Goal: Information Seeking & Learning: Check status

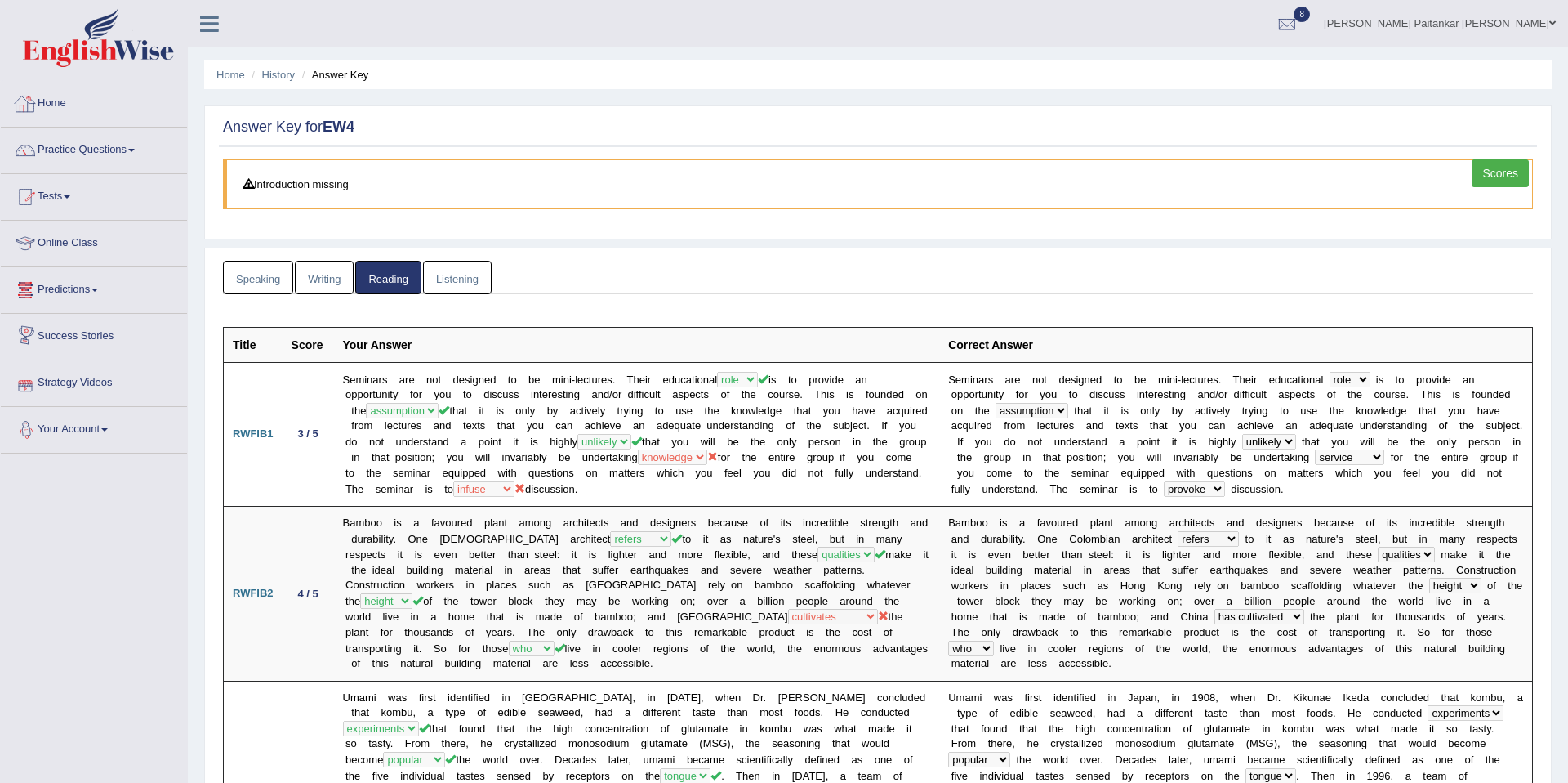
click at [50, 83] on link "Home" at bounding box center [94, 101] width 187 height 41
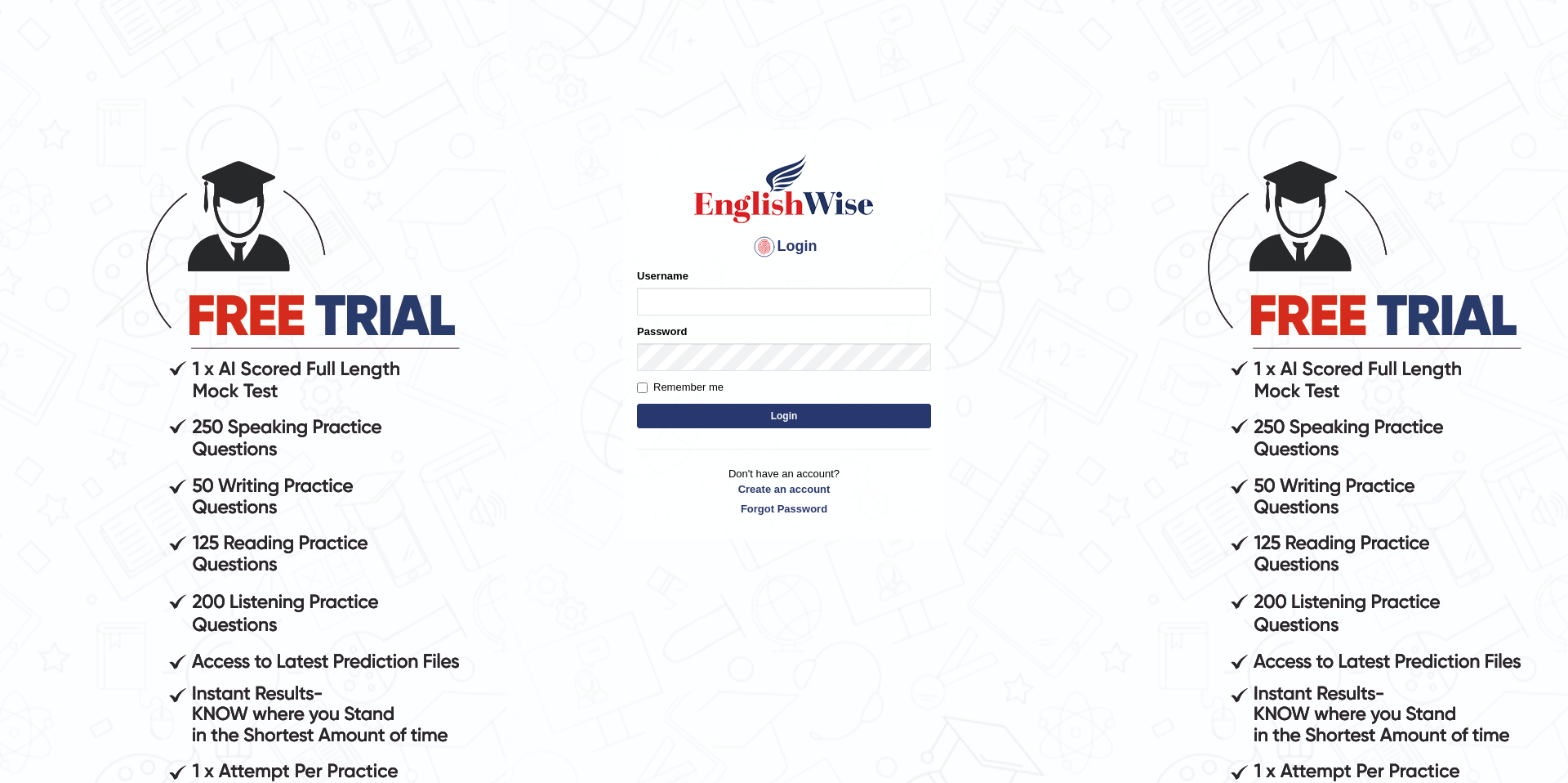
type input "Kshama_PS"
click at [771, 417] on button "Login" at bounding box center [784, 416] width 294 height 25
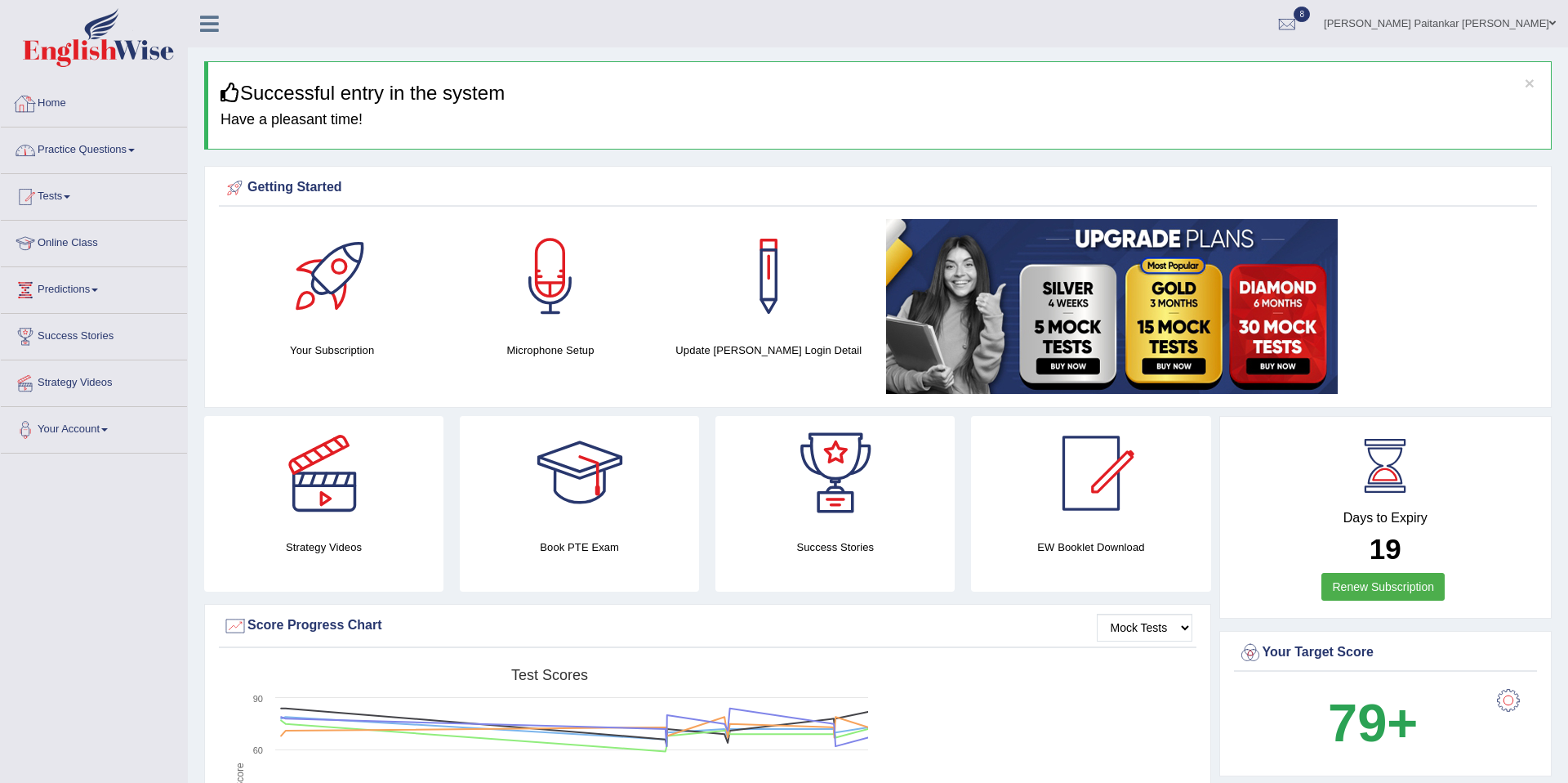
click at [78, 150] on link "Practice Questions" at bounding box center [94, 148] width 187 height 41
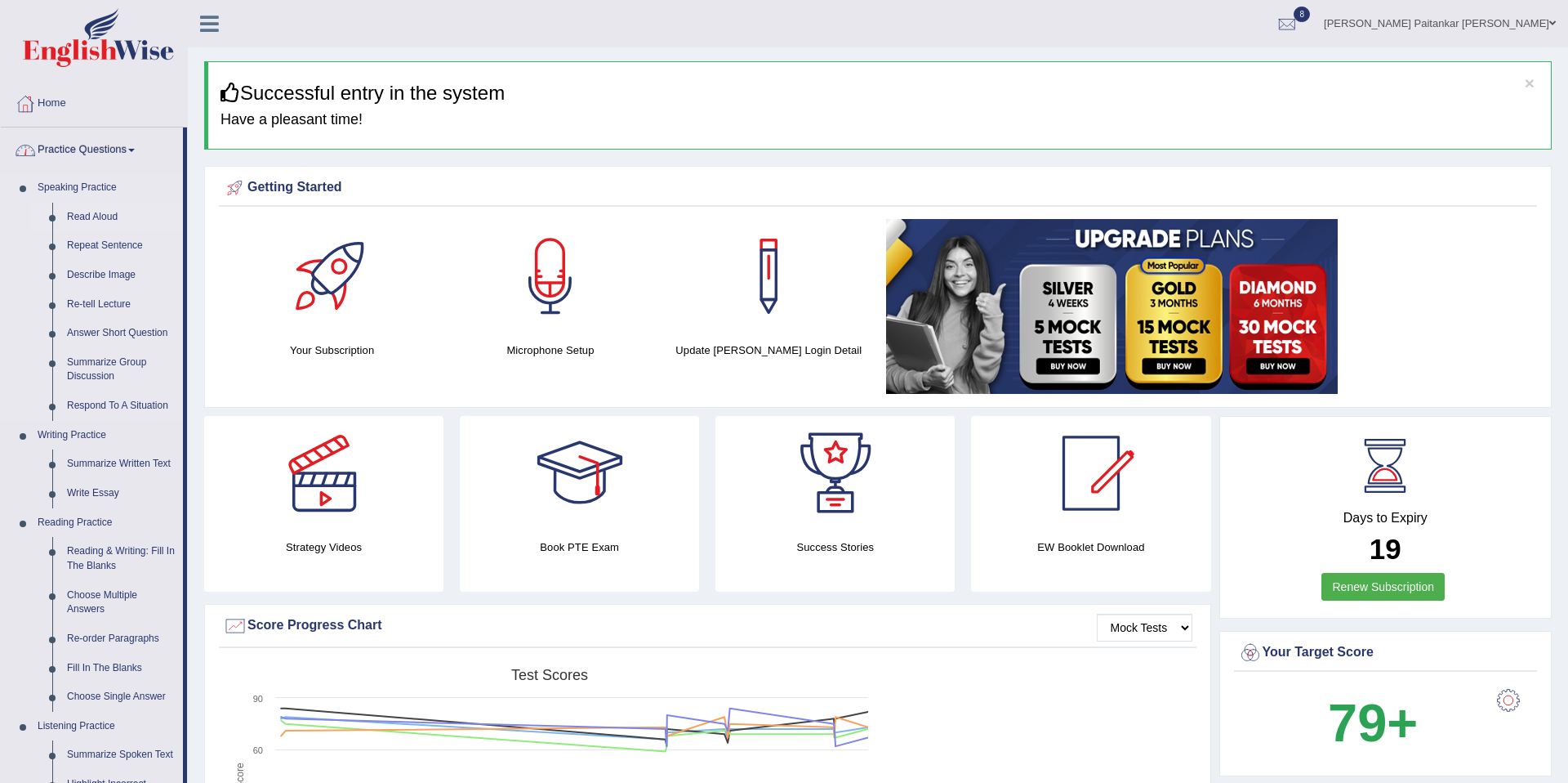
click at [101, 208] on link "Read Aloud" at bounding box center [122, 217] width 124 height 30
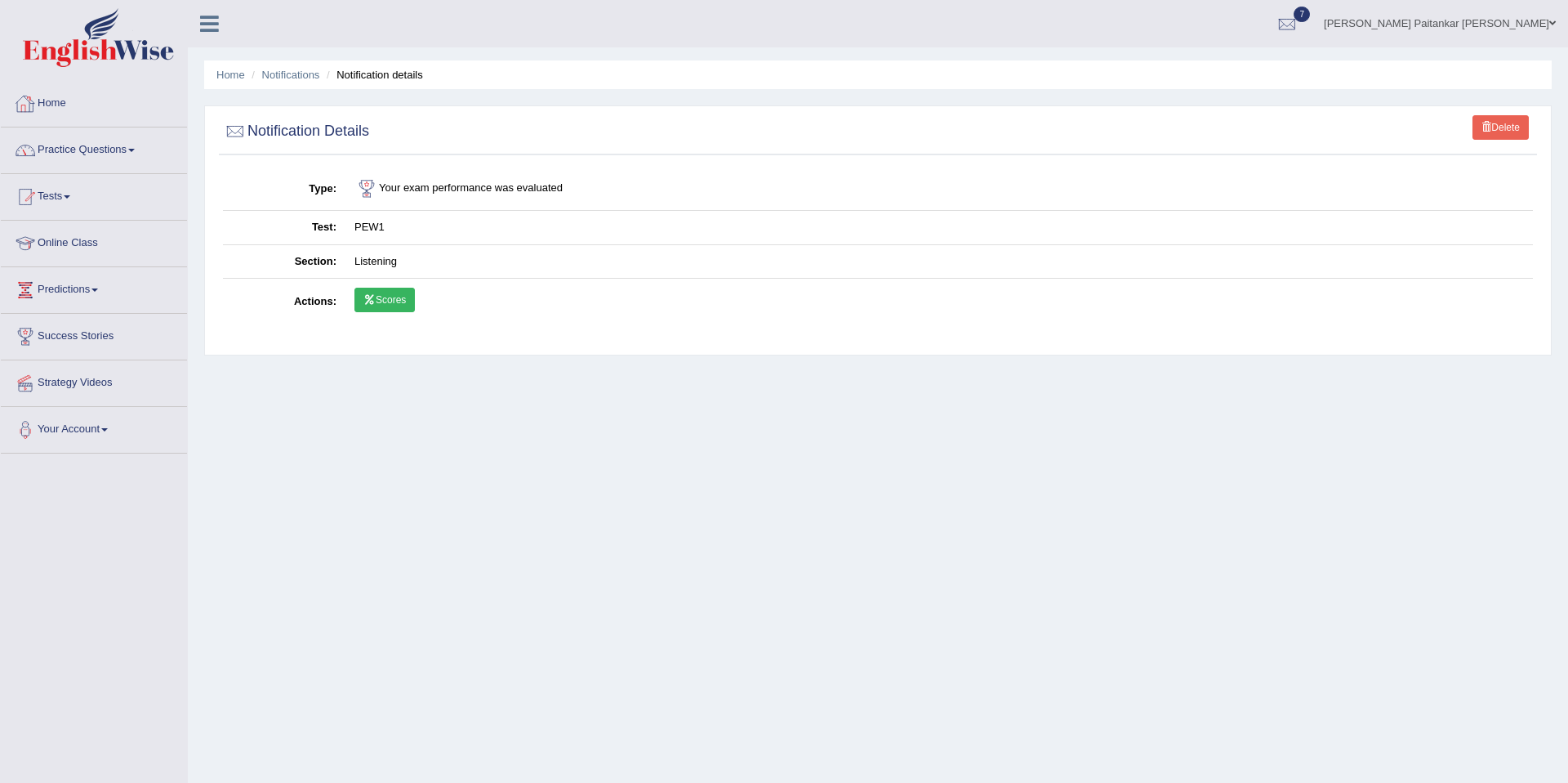
click at [125, 164] on link "Practice Questions" at bounding box center [94, 148] width 187 height 41
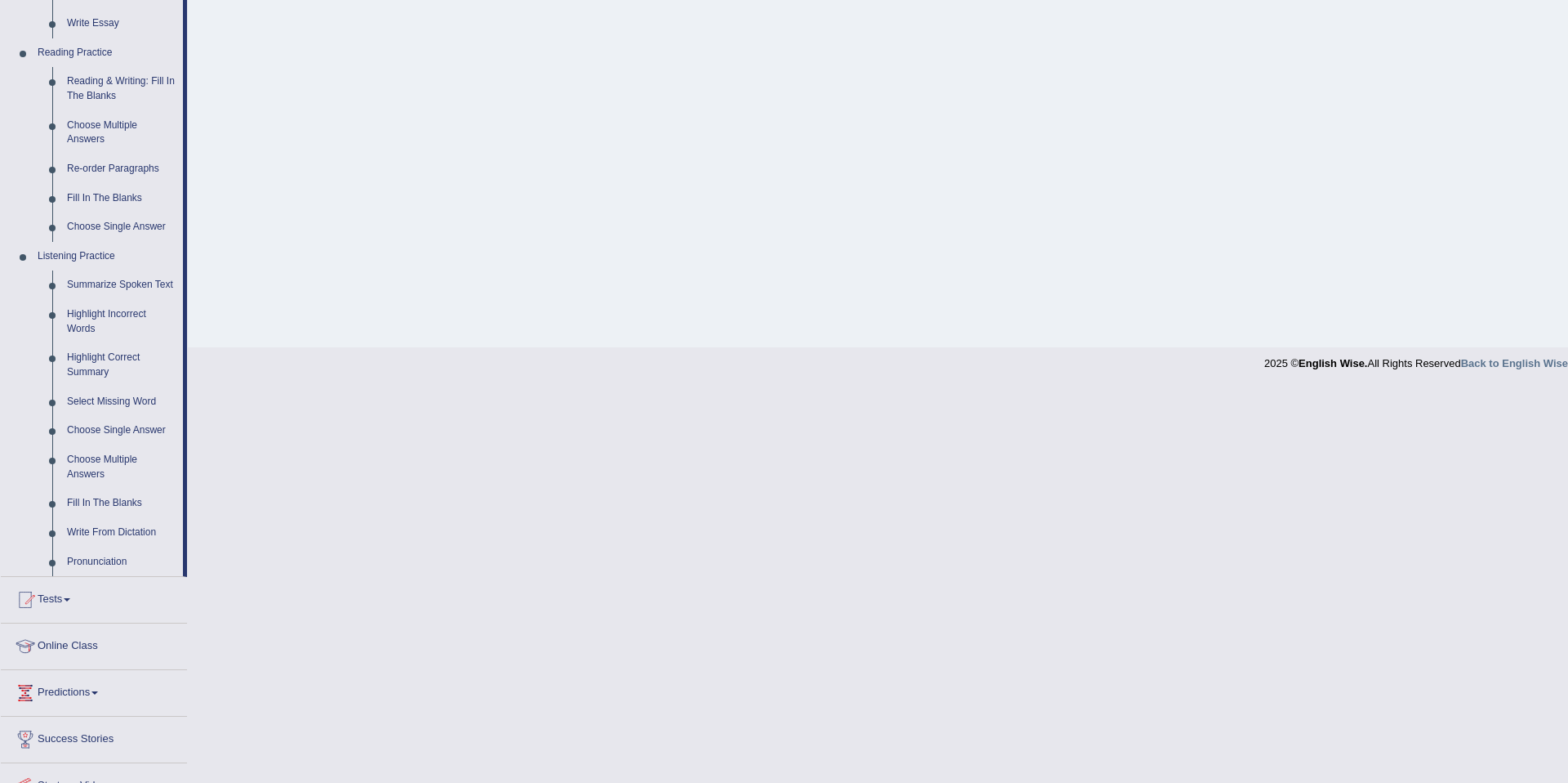
scroll to position [559, 0]
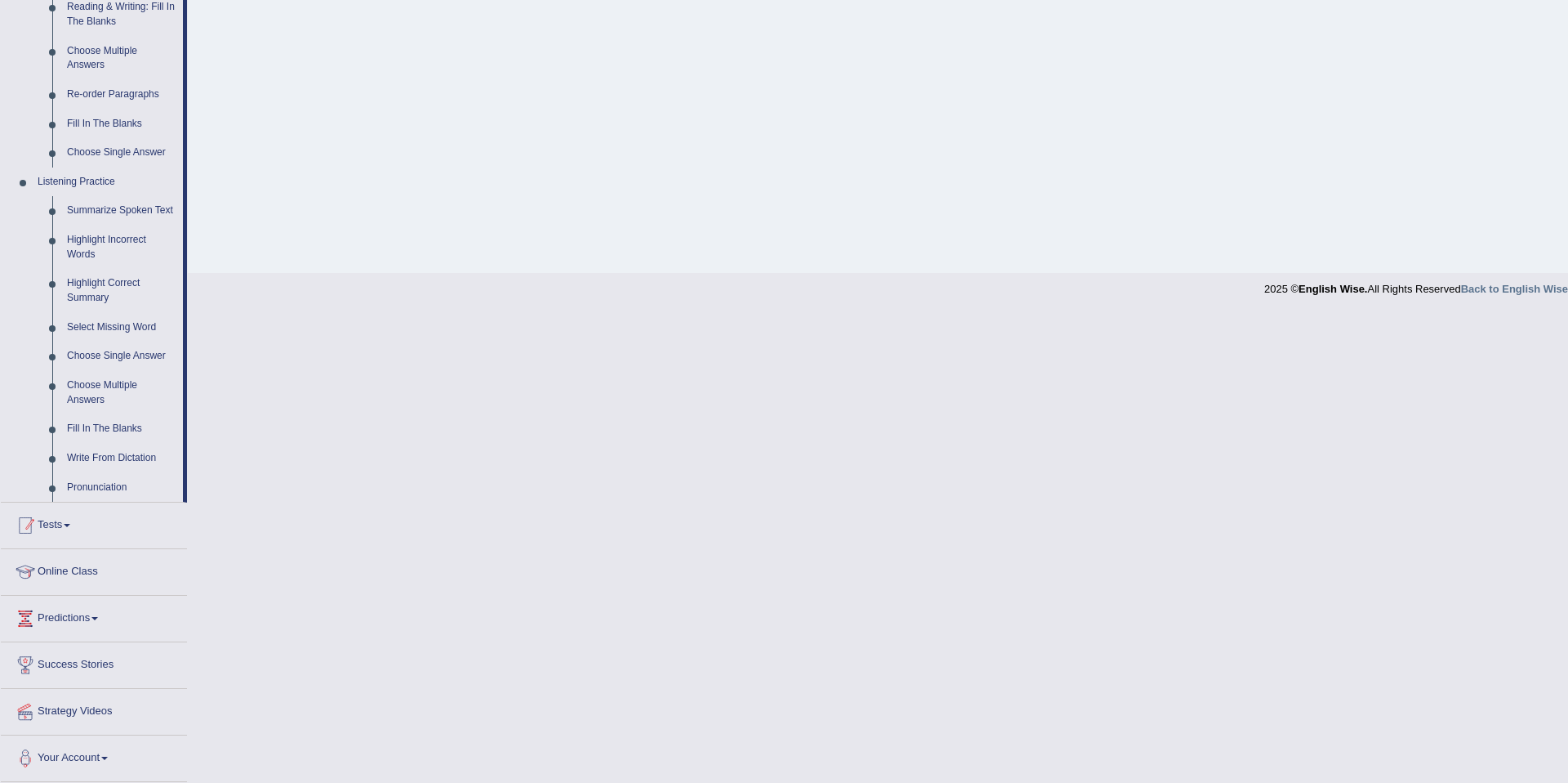
click at [61, 527] on link "Tests" at bounding box center [94, 523] width 187 height 41
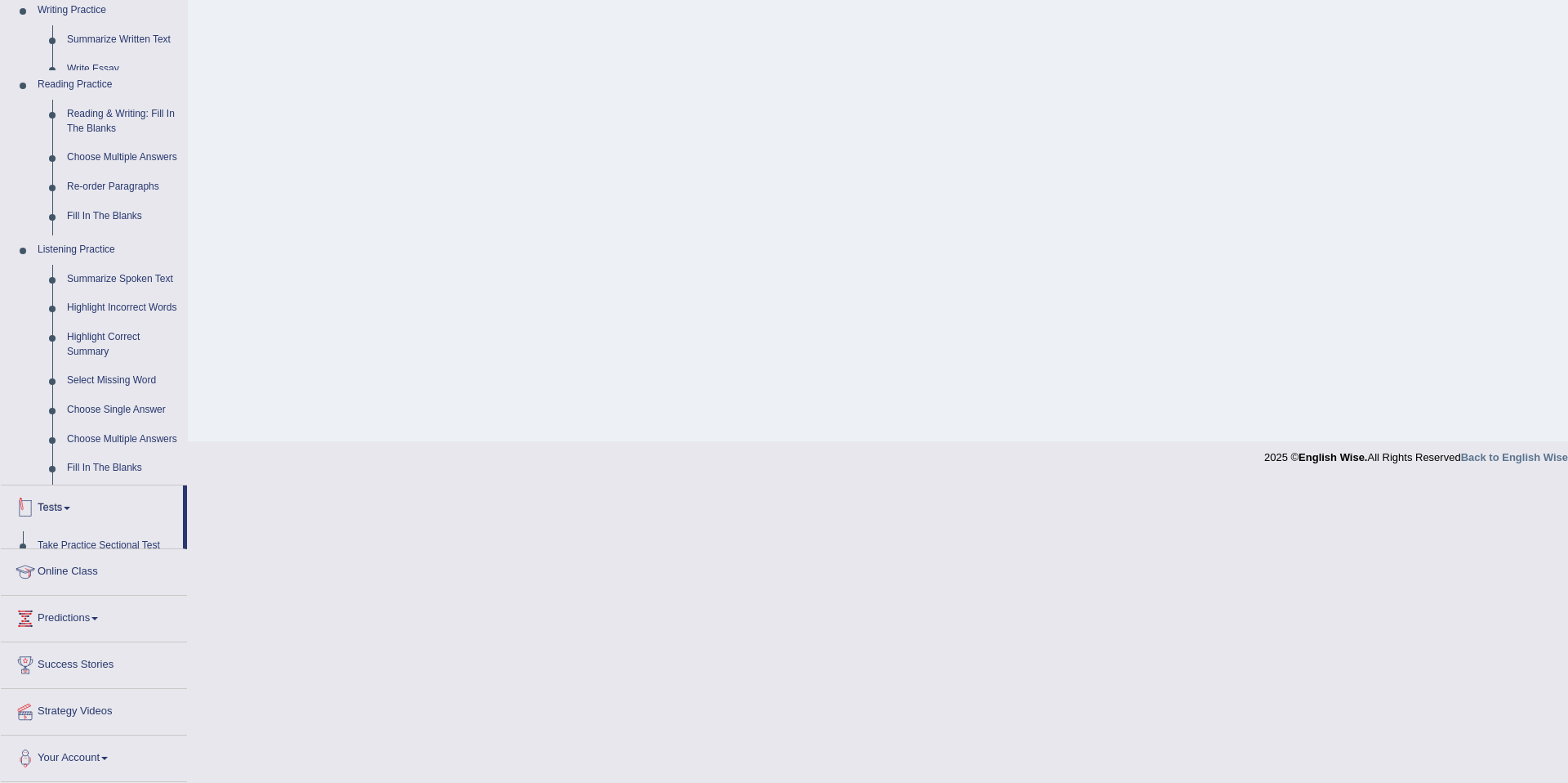
scroll to position [75, 0]
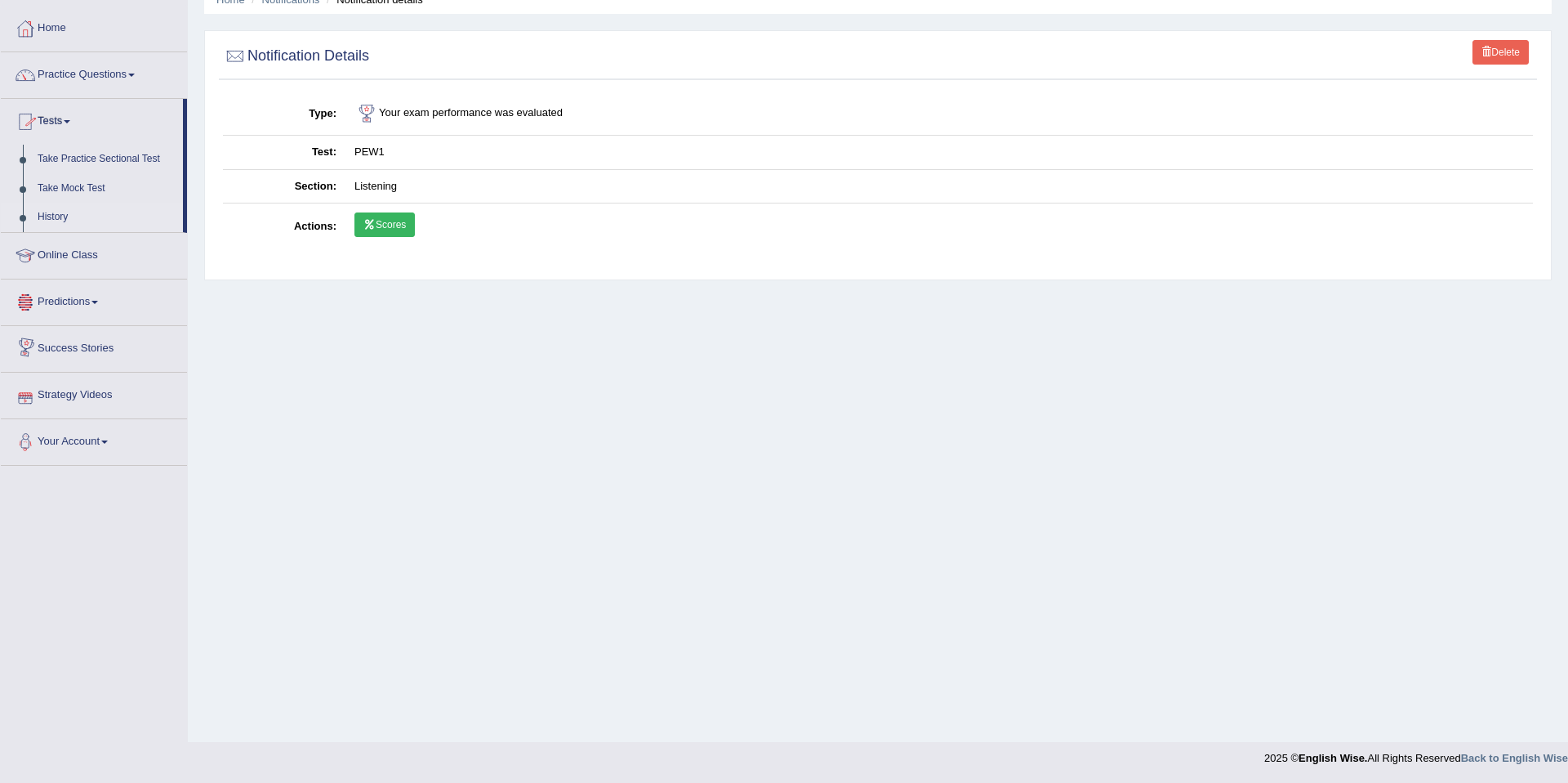
click at [58, 226] on link "History" at bounding box center [107, 217] width 152 height 30
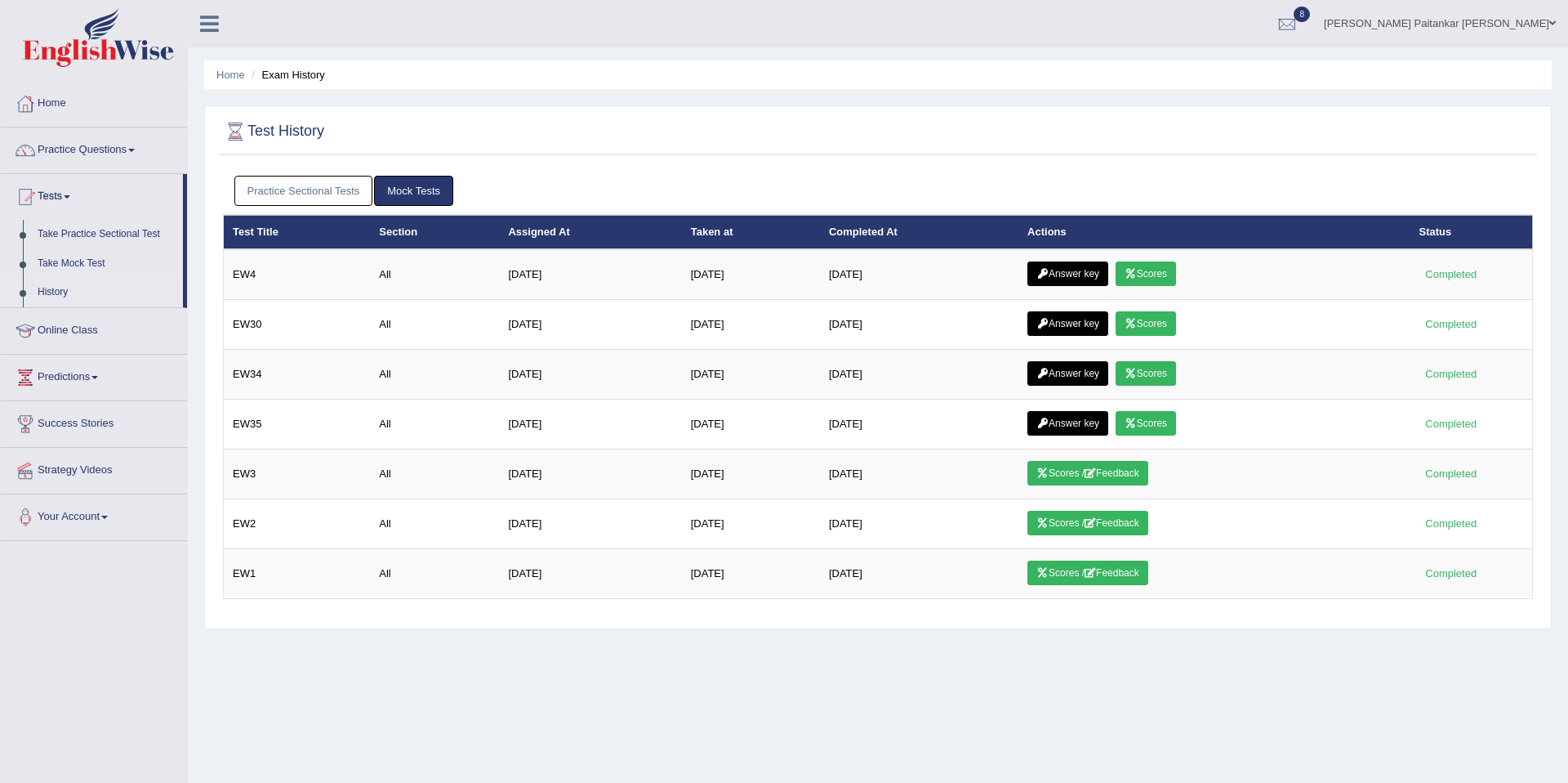
click at [327, 194] on link "Practice Sectional Tests" at bounding box center [304, 191] width 139 height 30
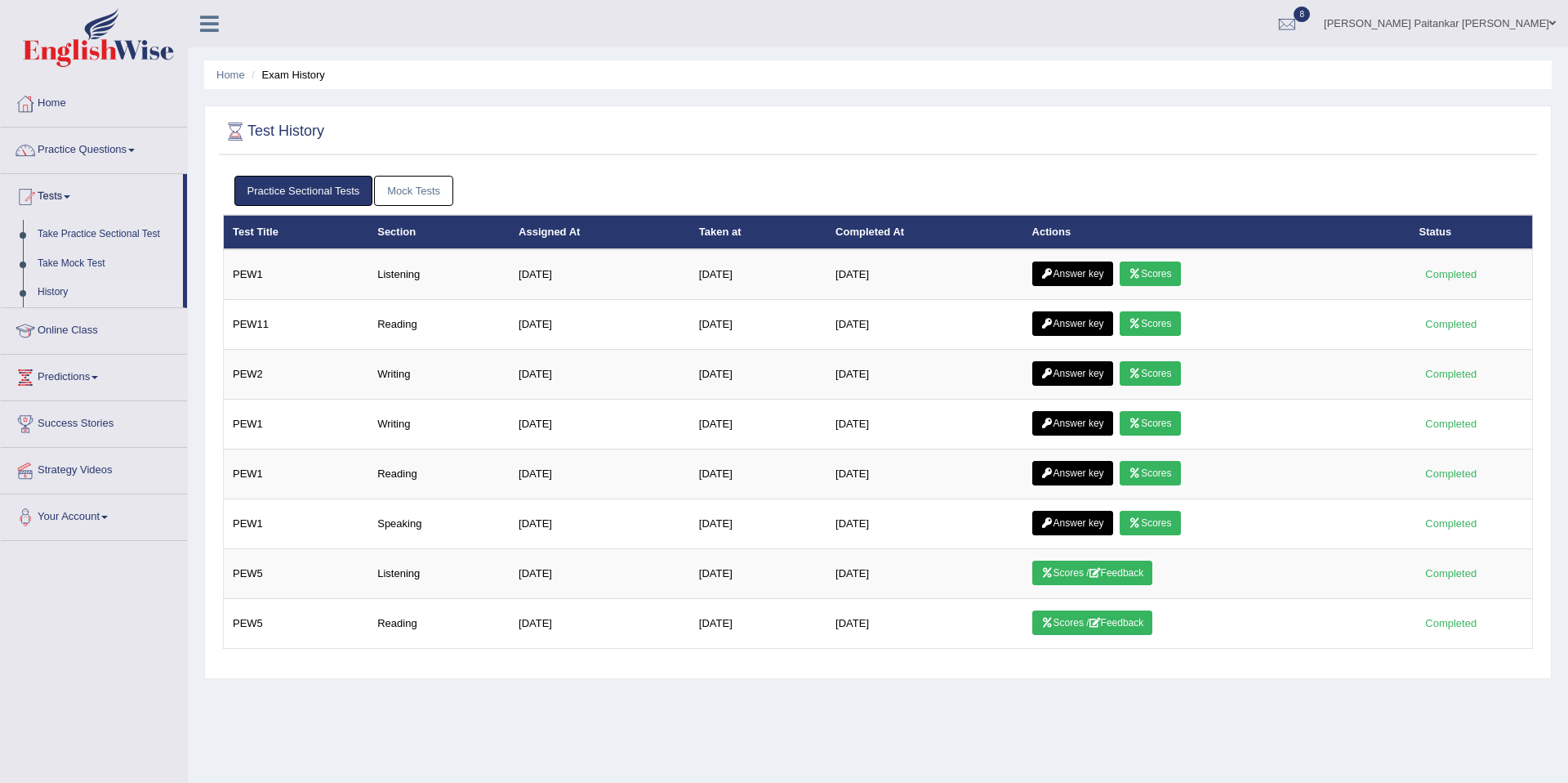
click at [427, 182] on link "Mock Tests" at bounding box center [413, 191] width 79 height 30
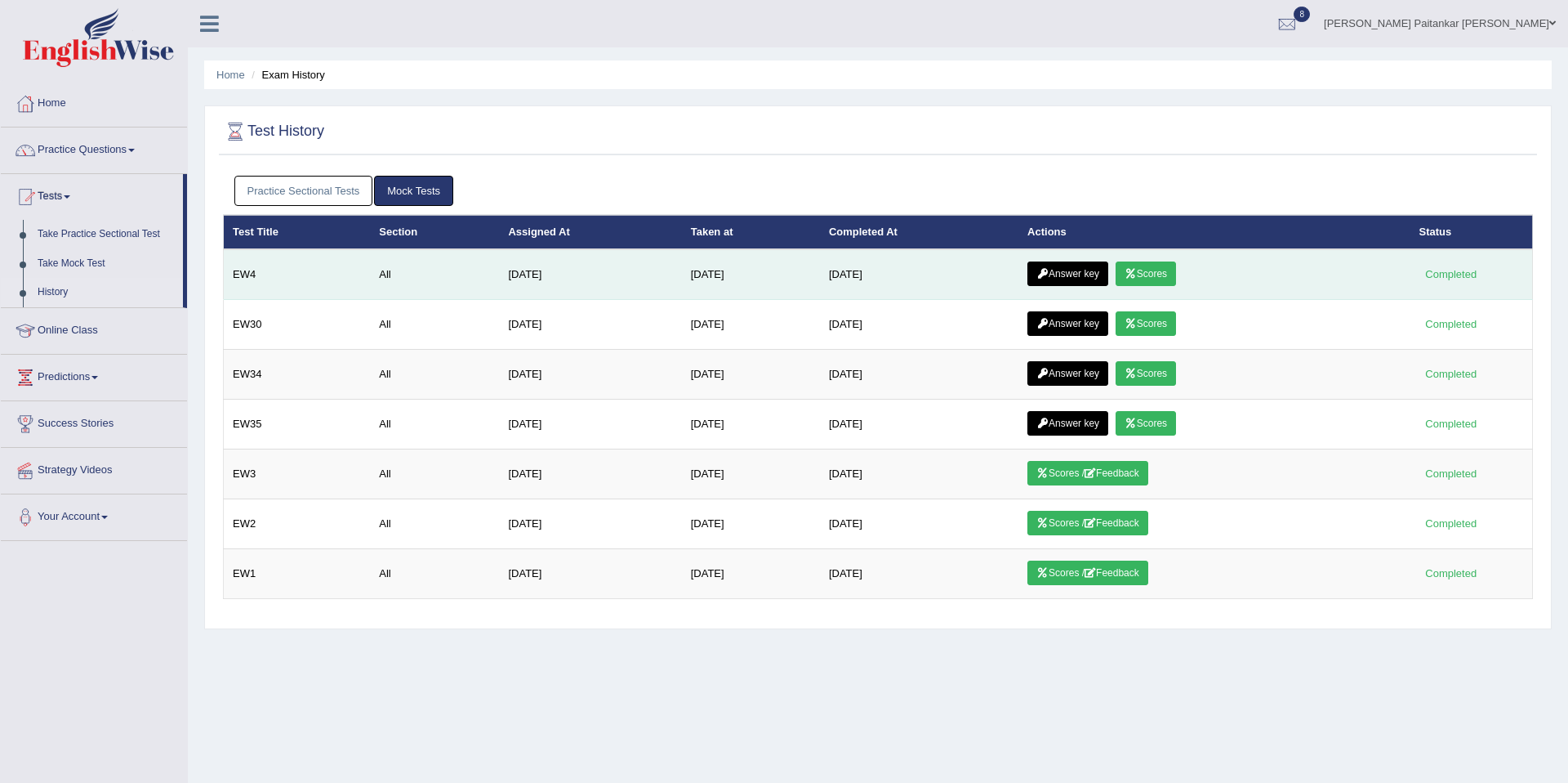
click at [1161, 273] on link "Scores" at bounding box center [1145, 274] width 60 height 25
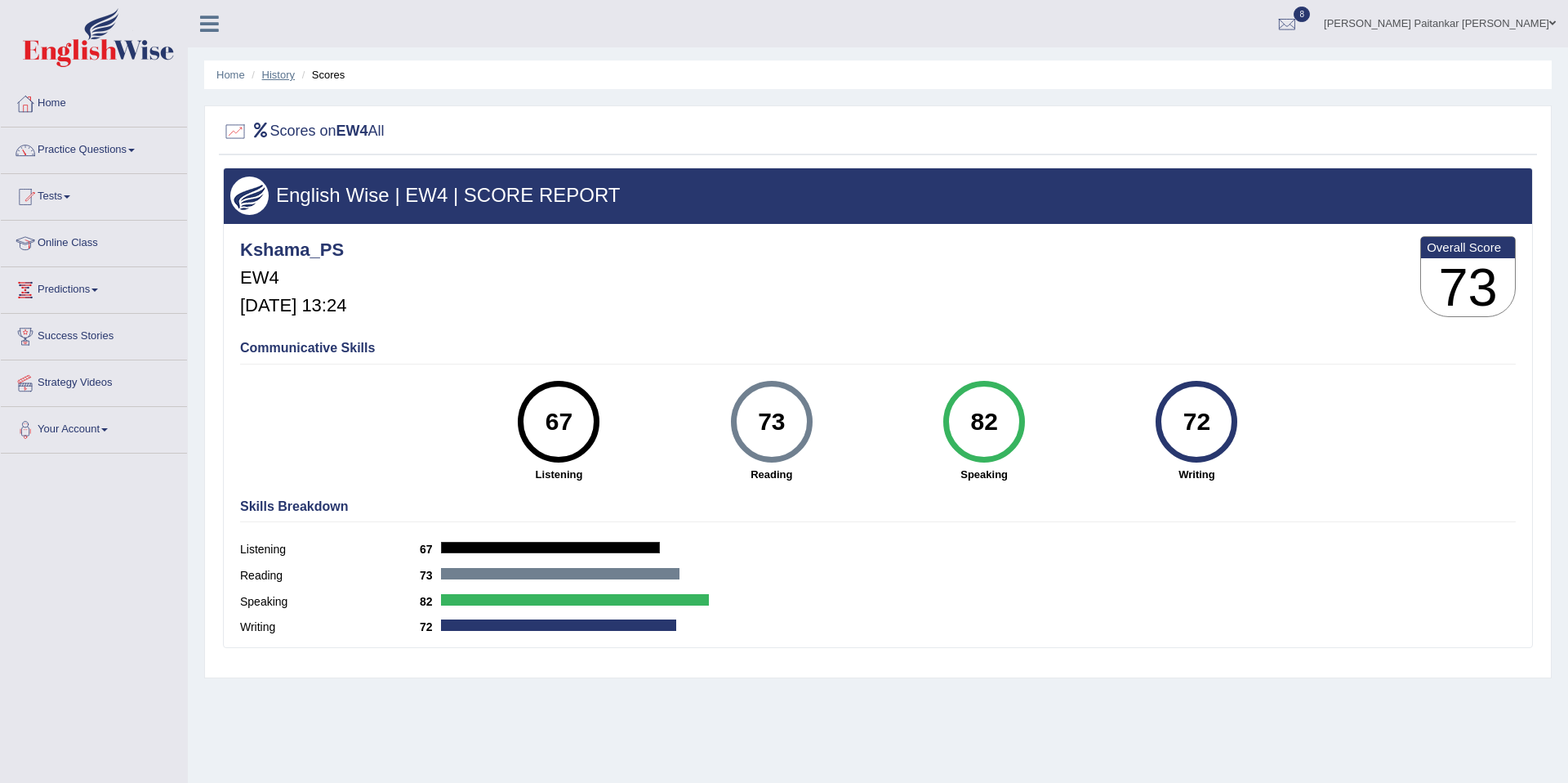
click at [271, 70] on link "History" at bounding box center [278, 74] width 32 height 12
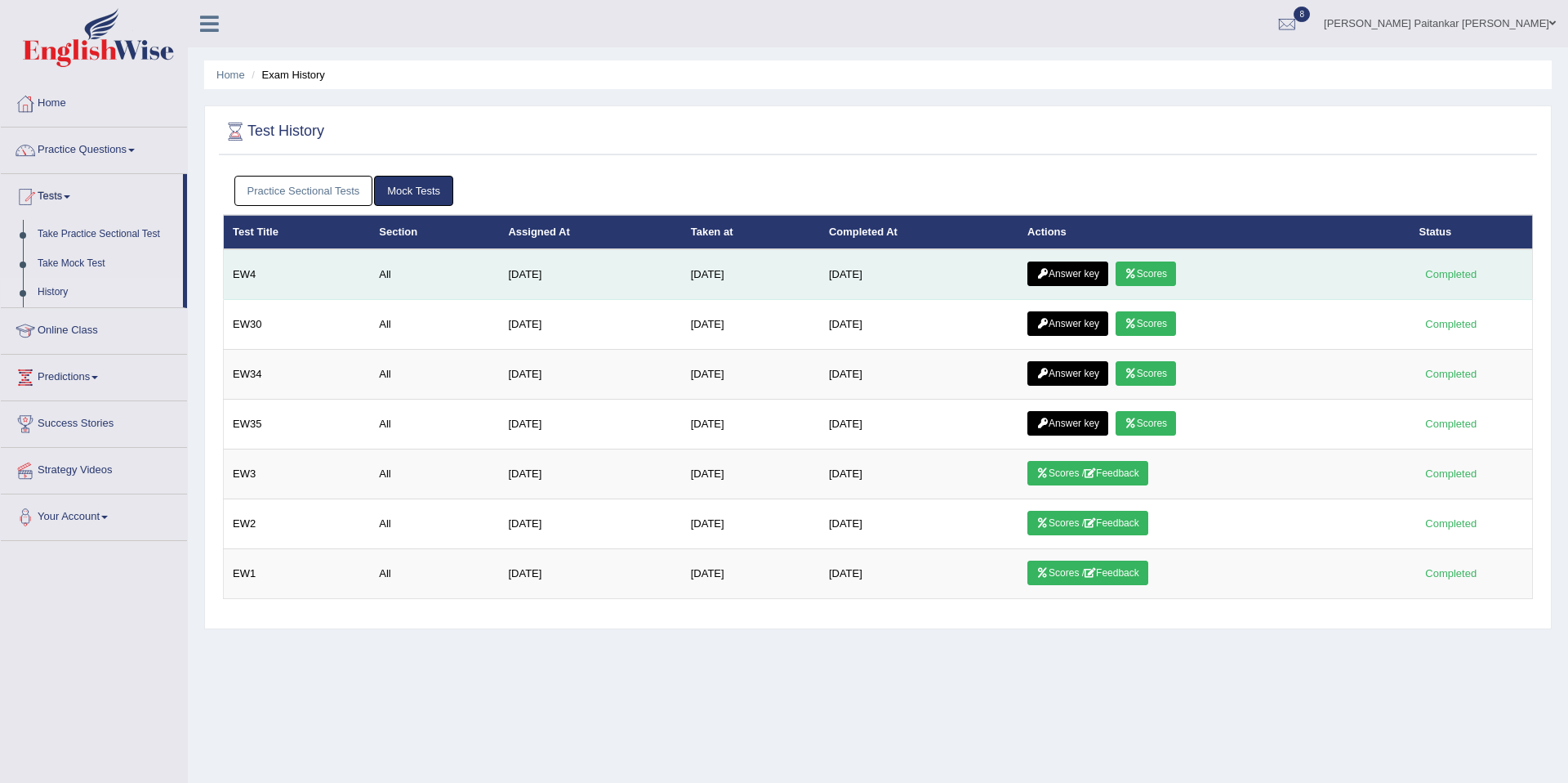
click at [1086, 267] on link "Answer key" at bounding box center [1067, 274] width 81 height 25
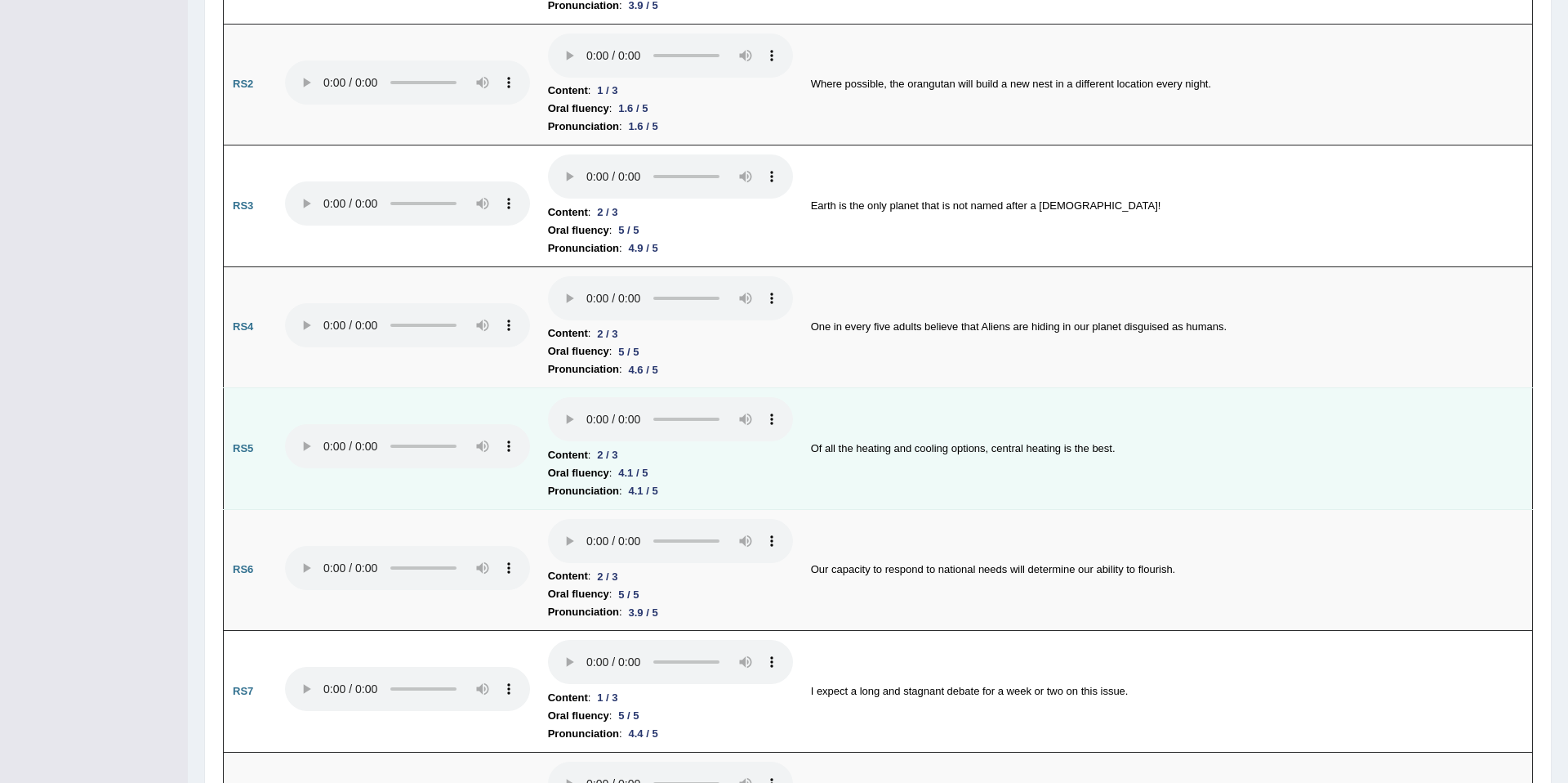
scroll to position [1195, 0]
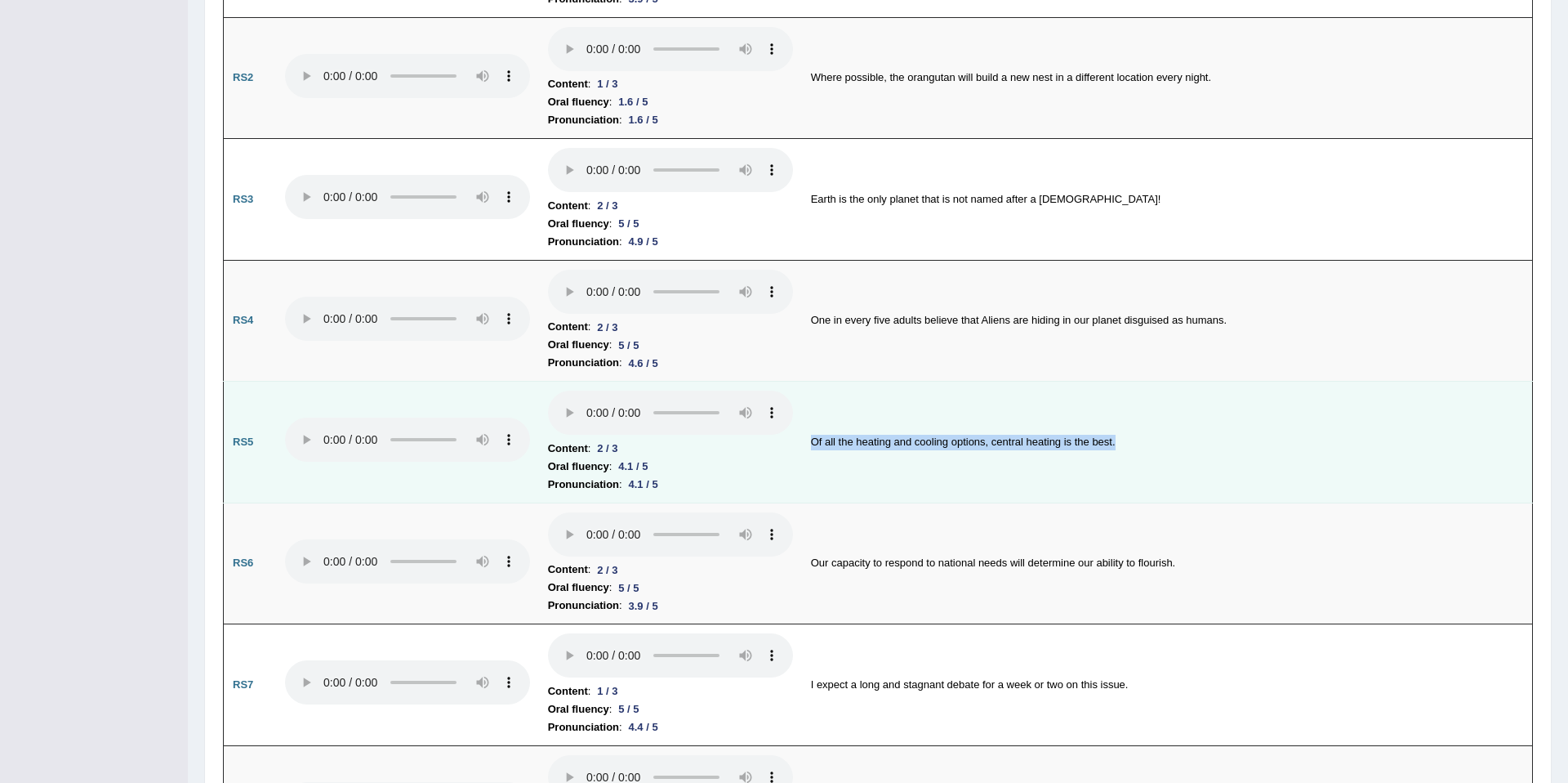
drag, startPoint x: 808, startPoint y: 443, endPoint x: 1023, endPoint y: 455, distance: 215.3
click at [1023, 455] on td "Of all the heating and cooling options, central heating is the best." at bounding box center [1167, 443] width 731 height 122
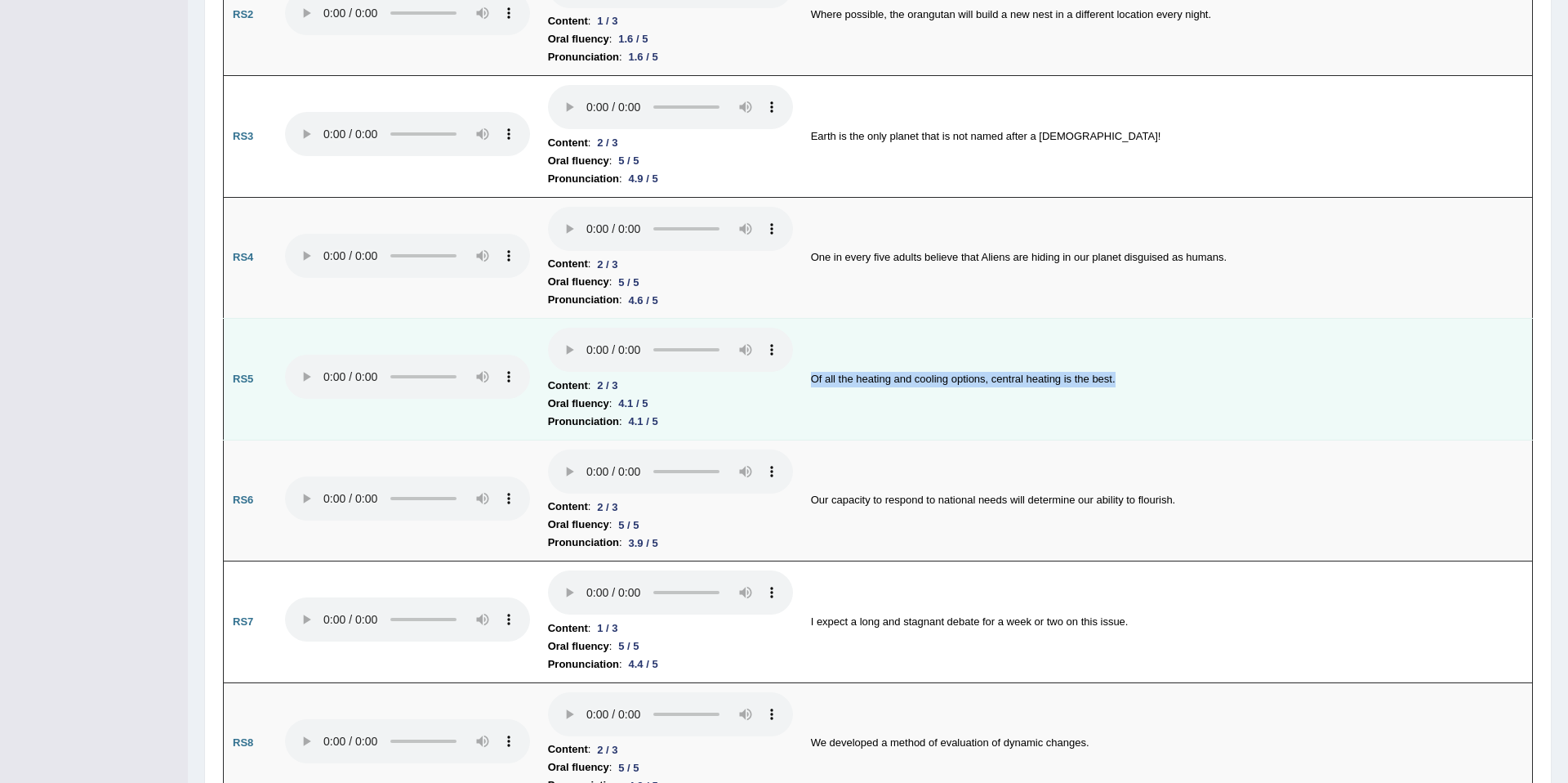
scroll to position [1269, 0]
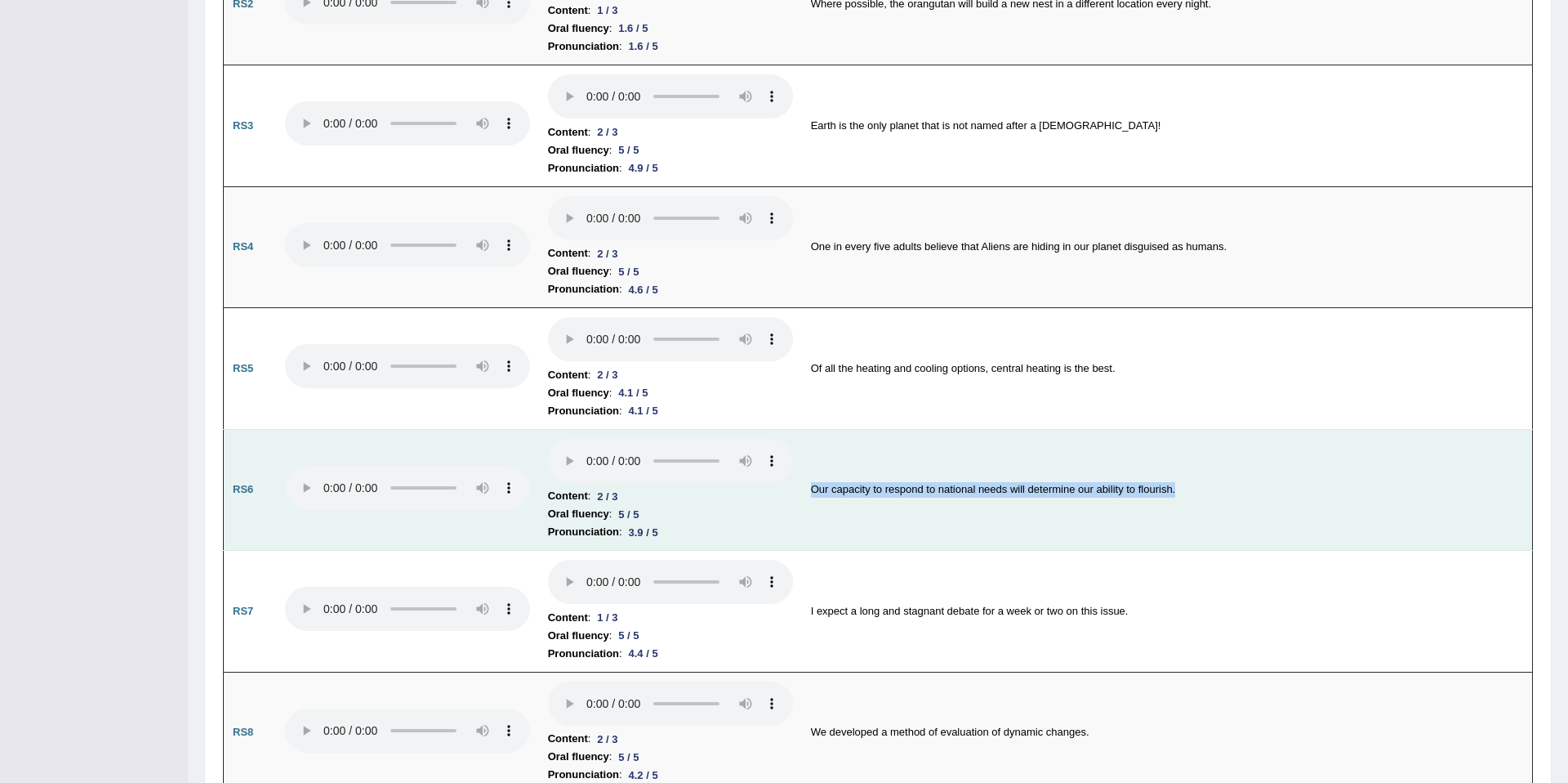
drag, startPoint x: 801, startPoint y: 487, endPoint x: 992, endPoint y: 498, distance: 191.3
click at [992, 498] on td "Our capacity to respond to national needs will determine our ability to flouris…" at bounding box center [1167, 490] width 731 height 122
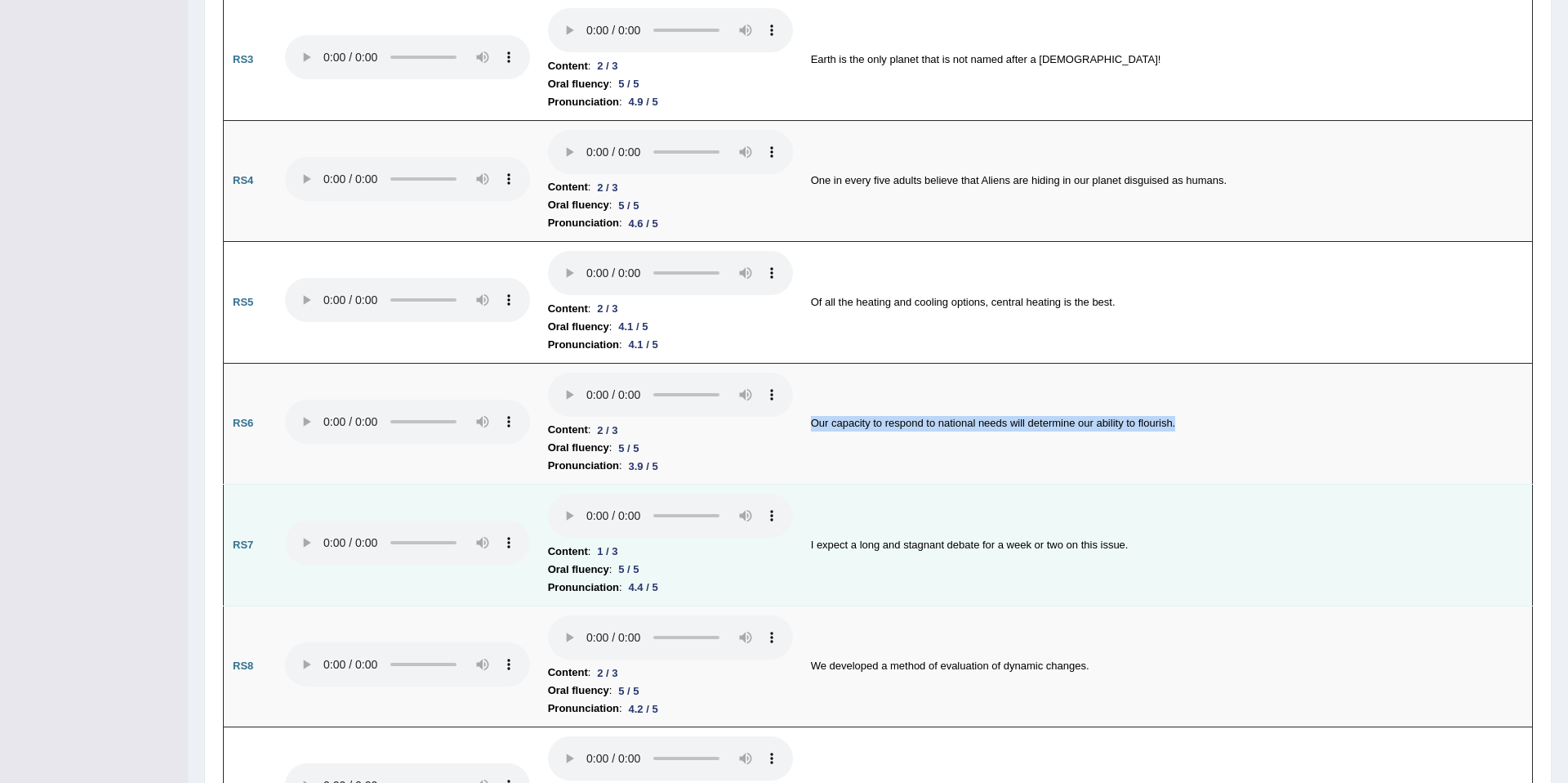
scroll to position [1492, 0]
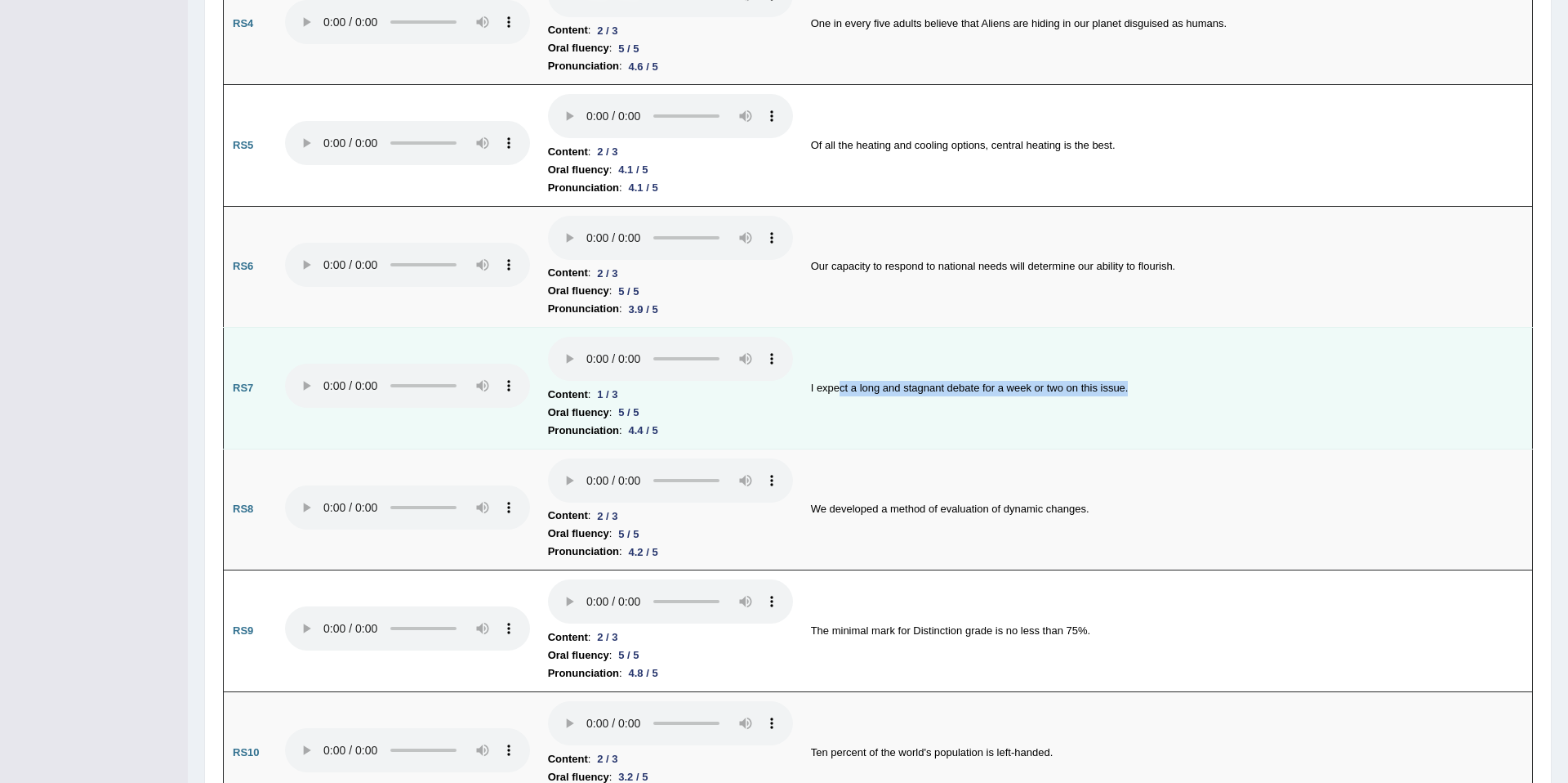
drag, startPoint x: 837, startPoint y: 384, endPoint x: 922, endPoint y: 412, distance: 89.5
click at [922, 412] on td "I expect a long and stagnant debate for a week or two on this issue." at bounding box center [1167, 389] width 731 height 122
click at [719, 422] on li "Pronunciation : 4.4 / 5" at bounding box center [670, 431] width 245 height 18
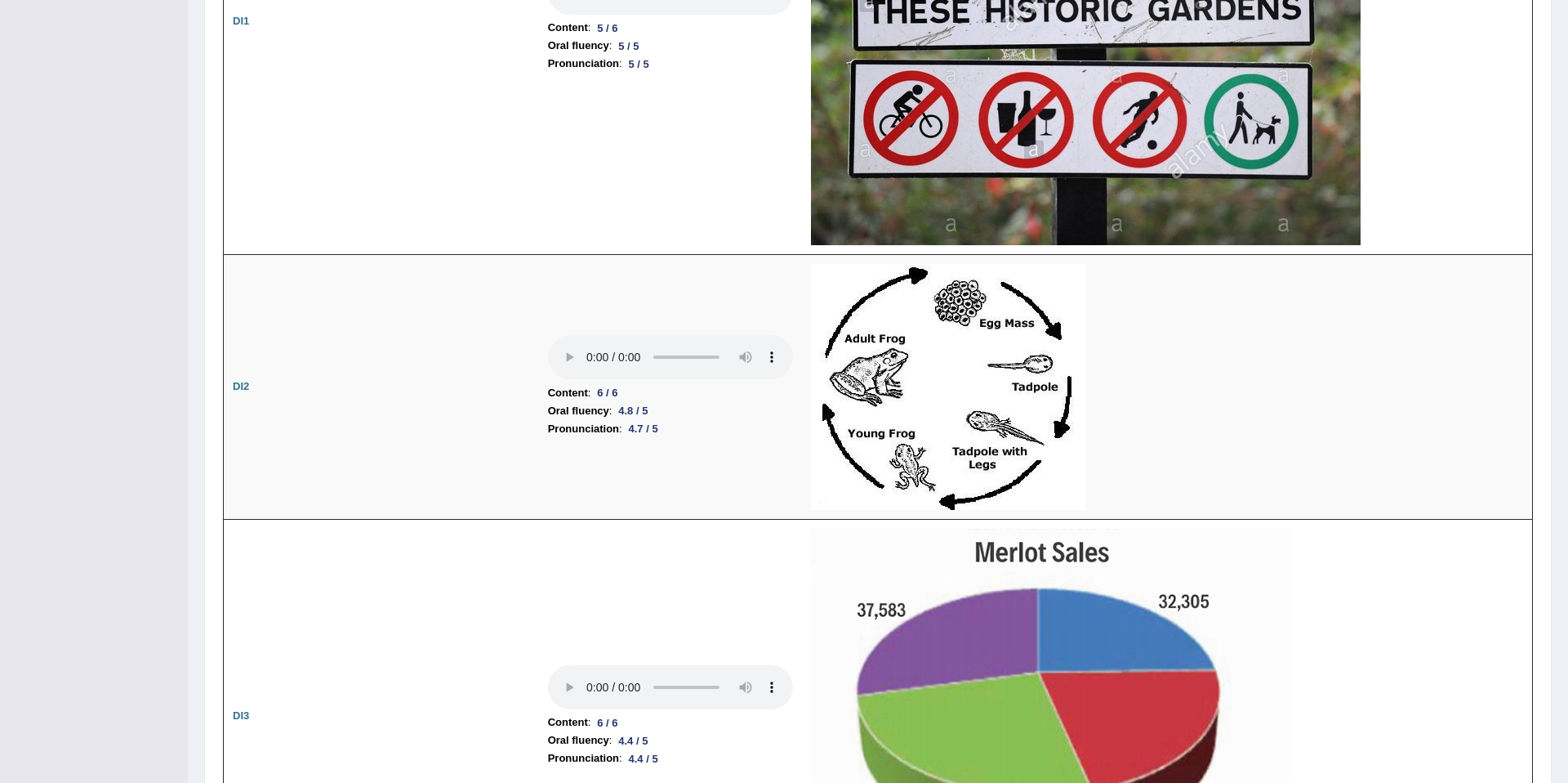
scroll to position [2511, 0]
